Goal: Contribute content

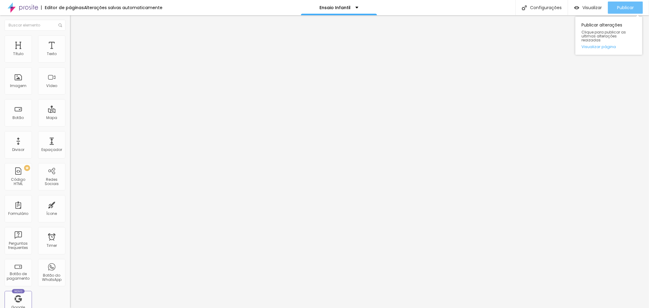
click at [621, 6] on span "Publicar" at bounding box center [625, 7] width 17 height 5
click at [623, 10] on div "Publicar" at bounding box center [625, 8] width 17 height 12
click at [70, 64] on div "Botão de pagamento Ensaio Baby [DEMOGRAPHIC_DATA]" at bounding box center [105, 55] width 70 height 18
click at [70, 64] on img at bounding box center [72, 62] width 4 height 4
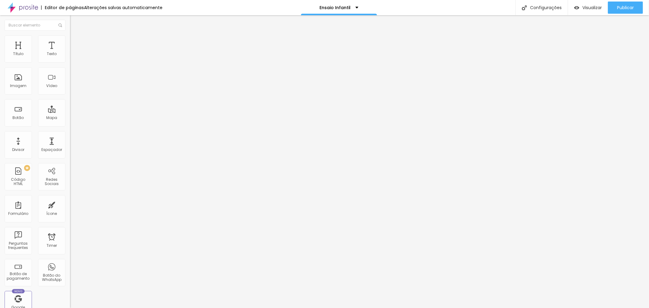
type input "R$ 790,00"
click at [625, 9] on span "Publicar" at bounding box center [625, 7] width 17 height 5
click at [542, 8] on div "Configurações" at bounding box center [536, 7] width 52 height 15
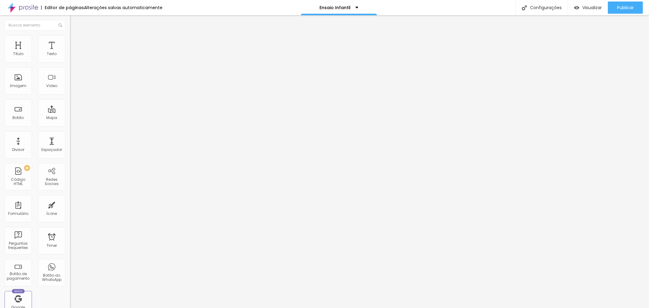
drag, startPoint x: 493, startPoint y: 113, endPoint x: 464, endPoint y: 99, distance: 32.4
click at [437, 308] on div at bounding box center [324, 313] width 649 height 5
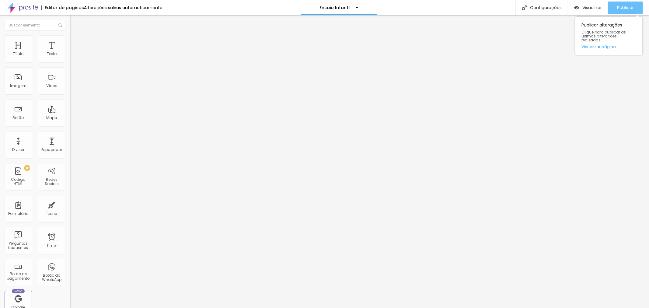
click at [628, 10] on div "Publicar" at bounding box center [625, 8] width 17 height 12
